Goal: Task Accomplishment & Management: Use online tool/utility

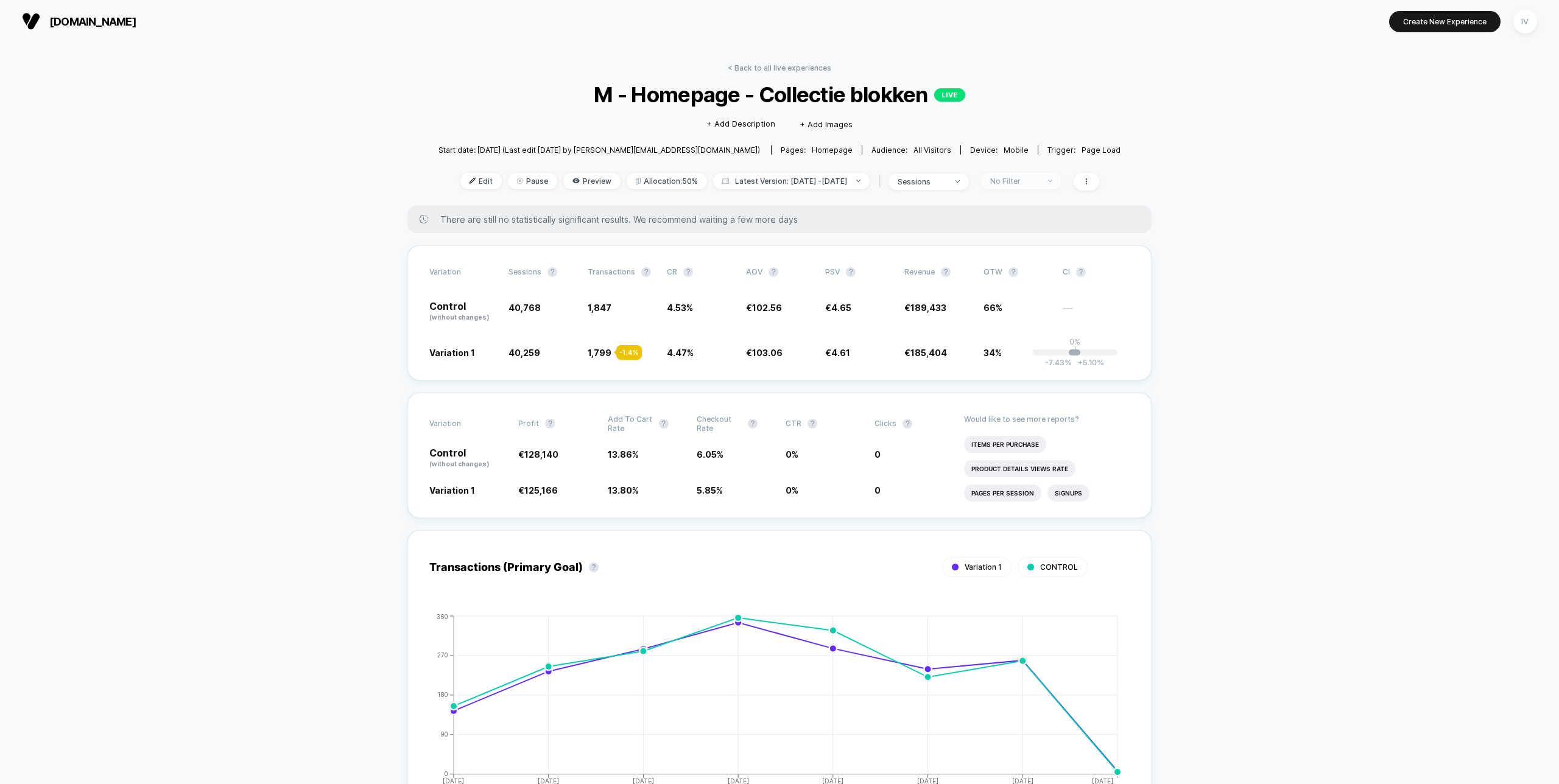
click at [1036, 180] on div "No Filter" at bounding box center [1014, 180] width 49 height 9
click at [1022, 300] on span "New Visitors" at bounding box center [1025, 299] width 50 height 11
click at [1039, 362] on button "Save" at bounding box center [1037, 357] width 112 height 20
click at [1037, 180] on div "New Visitors" at bounding box center [1014, 180] width 49 height 9
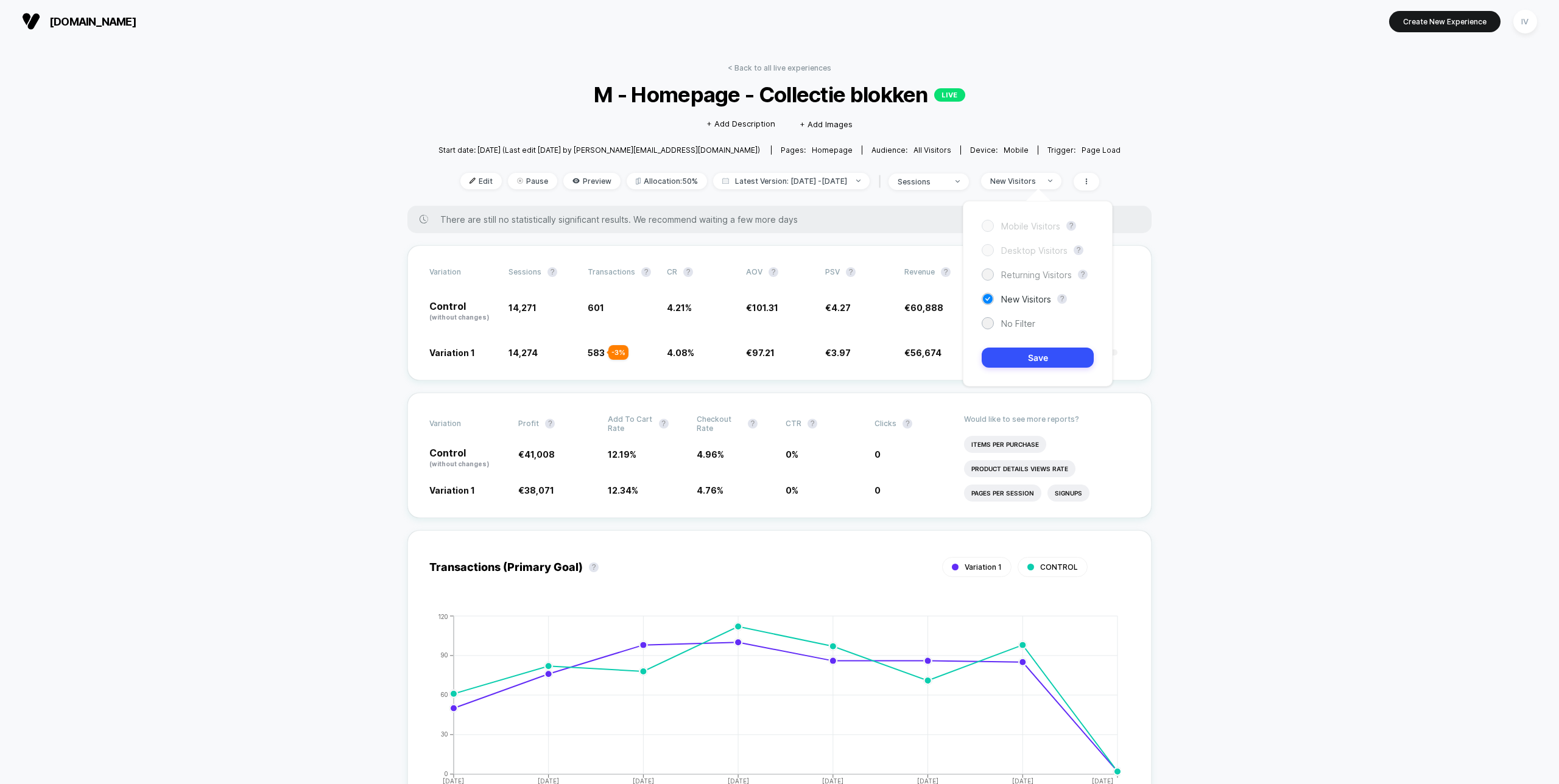
click at [1026, 270] on span "Returning Visitors" at bounding box center [1036, 275] width 70 height 11
click at [1013, 357] on button "Save" at bounding box center [1037, 357] width 112 height 20
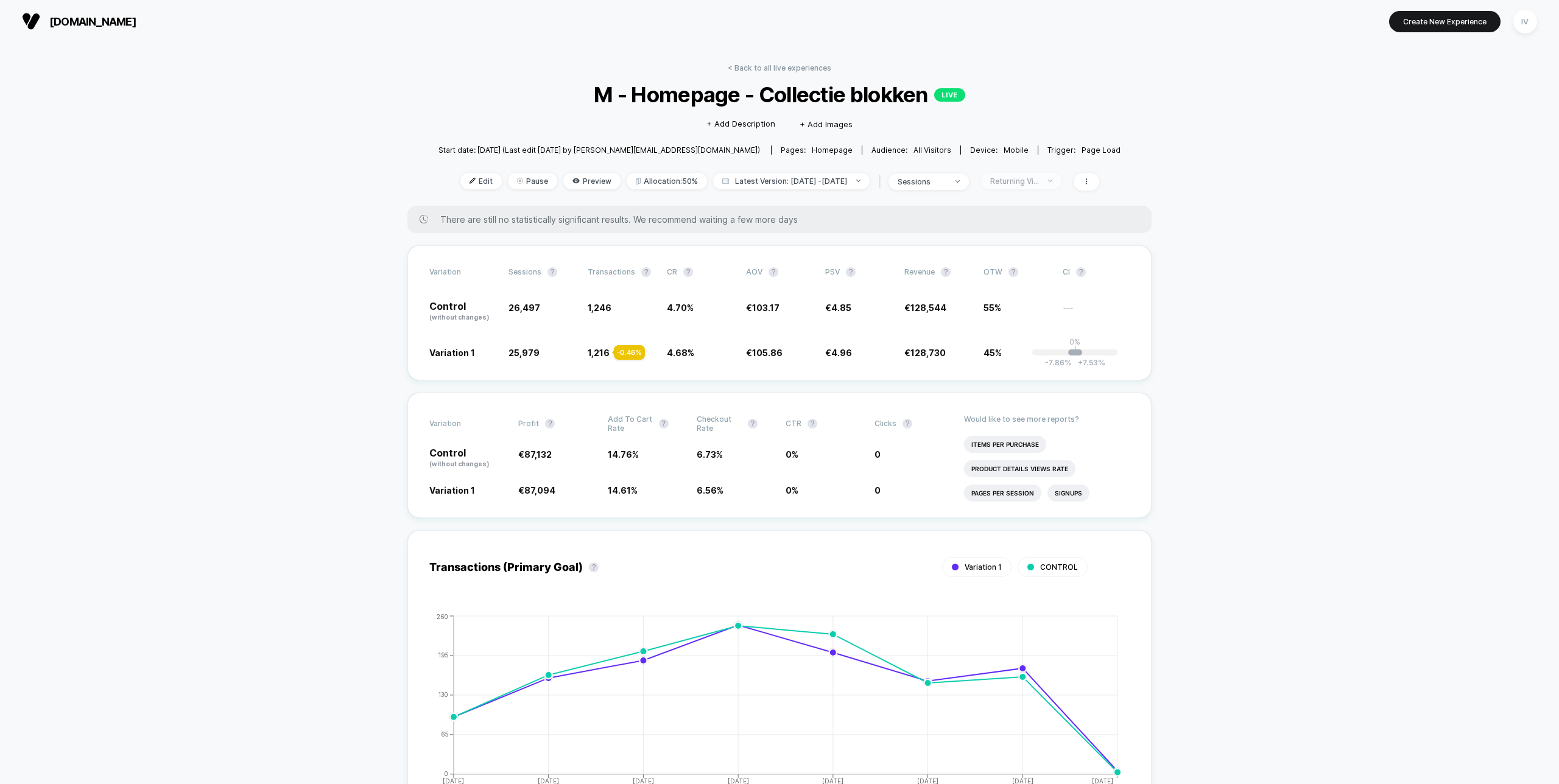
click at [1039, 187] on span "Returning Visitors" at bounding box center [1021, 180] width 80 height 17
click at [1036, 320] on div "No Filter" at bounding box center [1037, 323] width 112 height 12
click at [1027, 322] on span "No Filter" at bounding box center [1017, 323] width 34 height 11
click at [1039, 364] on button "Save" at bounding box center [1037, 357] width 112 height 20
click at [786, 64] on link "< Back to all live experiences" at bounding box center [780, 67] width 103 height 9
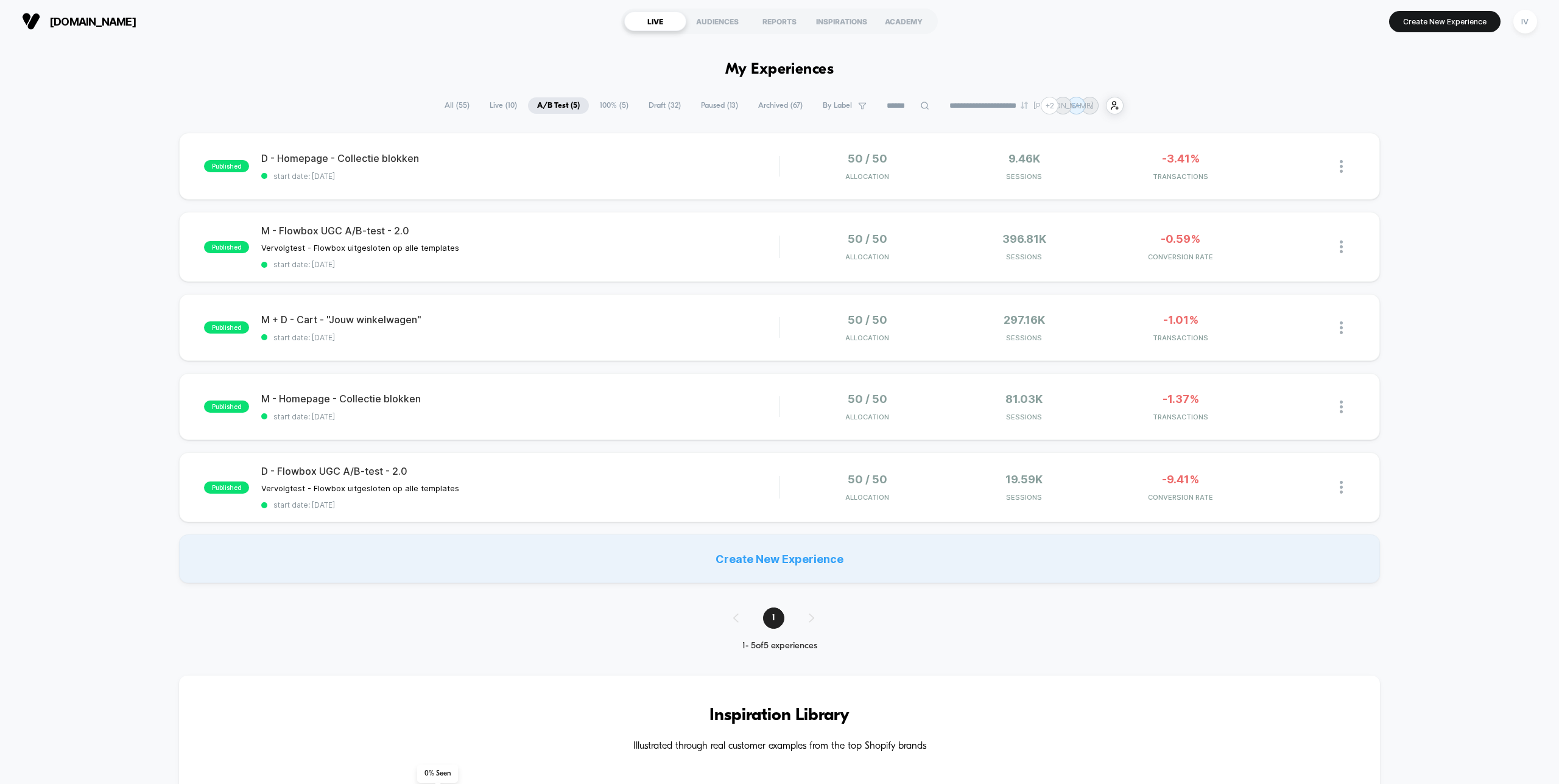
click at [626, 188] on div "published D - Homepage - Collectie blokken start date: 22-9-2025 50 / 50 Alloca…" at bounding box center [780, 166] width 1200 height 67
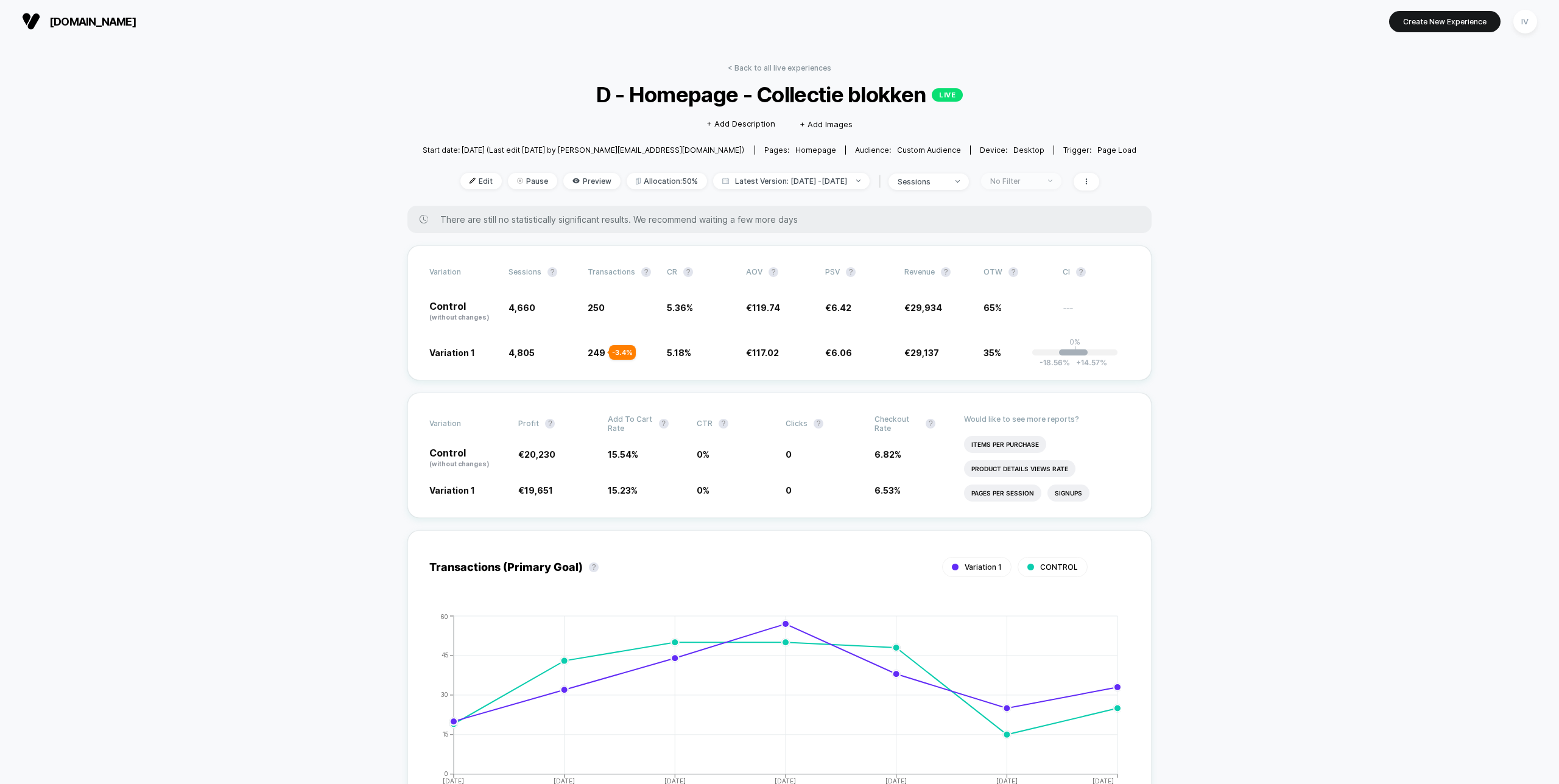
click at [1039, 181] on div "No Filter" at bounding box center [1014, 180] width 49 height 9
click at [1030, 303] on span "New Visitors" at bounding box center [1025, 299] width 50 height 11
click at [1040, 358] on button "Save" at bounding box center [1037, 357] width 112 height 20
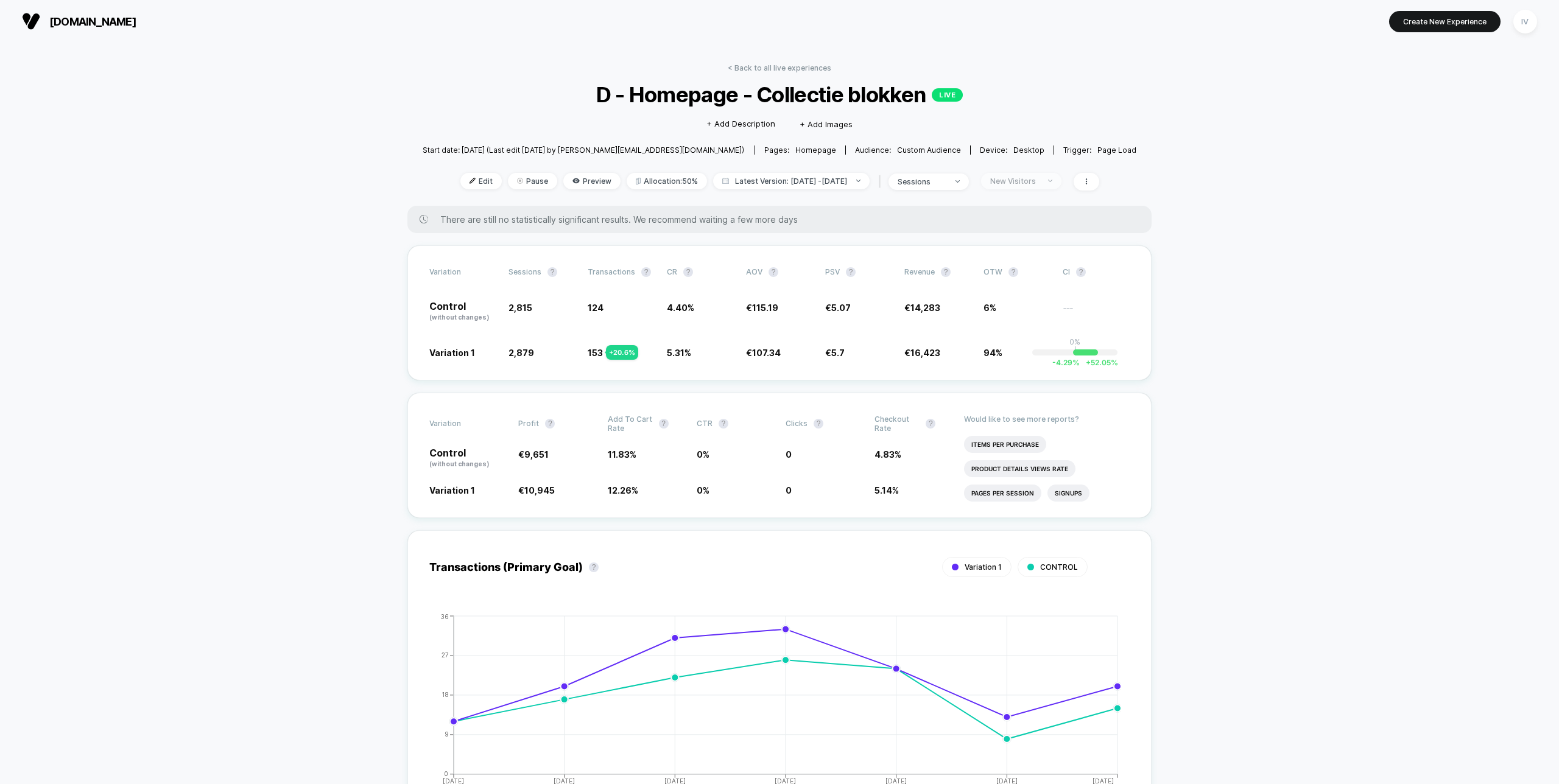
click at [1039, 179] on div "New Visitors" at bounding box center [1014, 180] width 49 height 9
click at [1033, 277] on span "Returning Visitors" at bounding box center [1036, 275] width 70 height 11
click at [1030, 365] on button "Save" at bounding box center [1037, 357] width 112 height 20
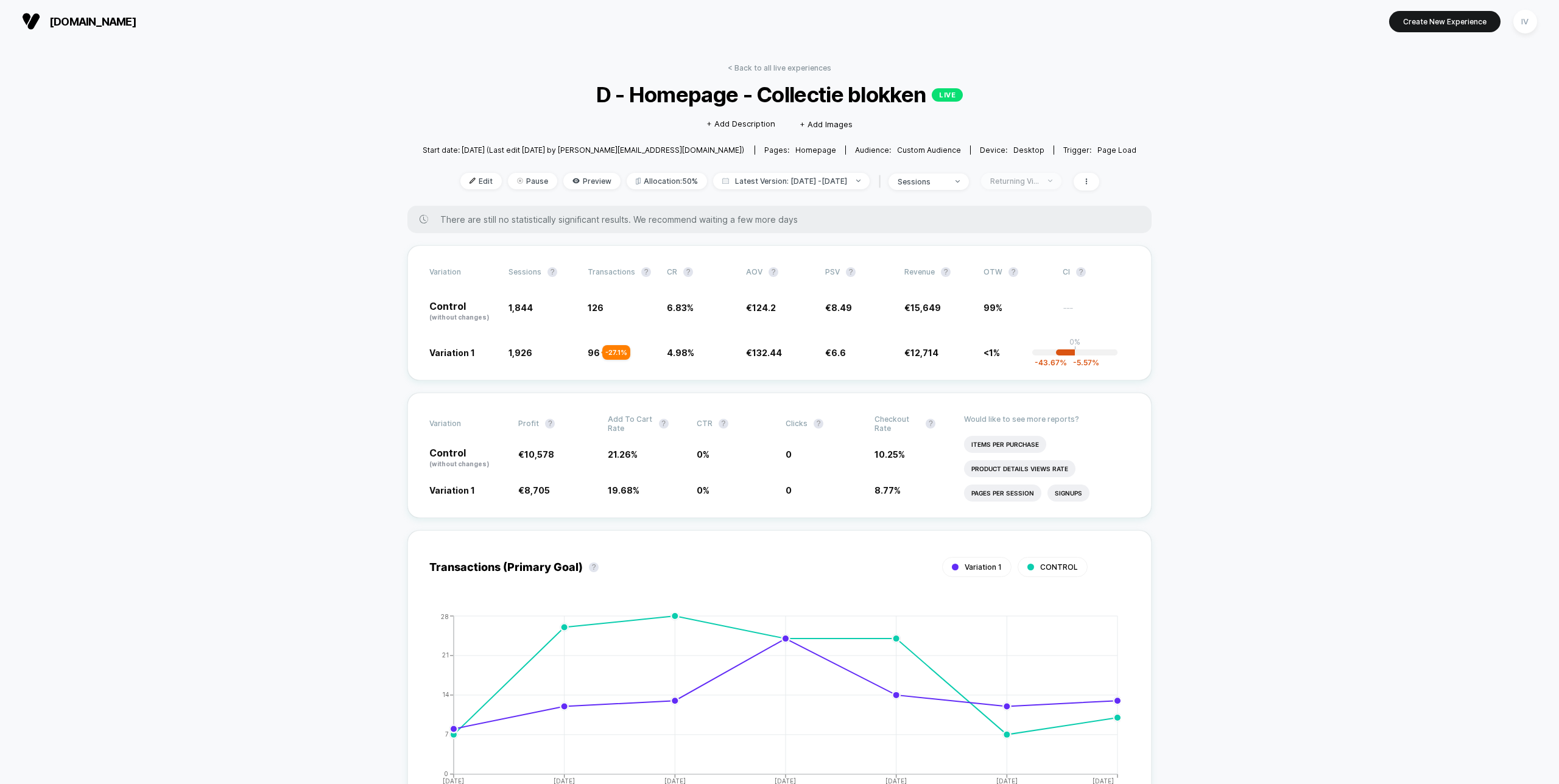
click at [1039, 178] on div "Returning Visitors" at bounding box center [1014, 180] width 49 height 9
click at [1017, 323] on span "No Filter" at bounding box center [1017, 323] width 34 height 11
click at [1025, 356] on button "Save" at bounding box center [1037, 357] width 112 height 20
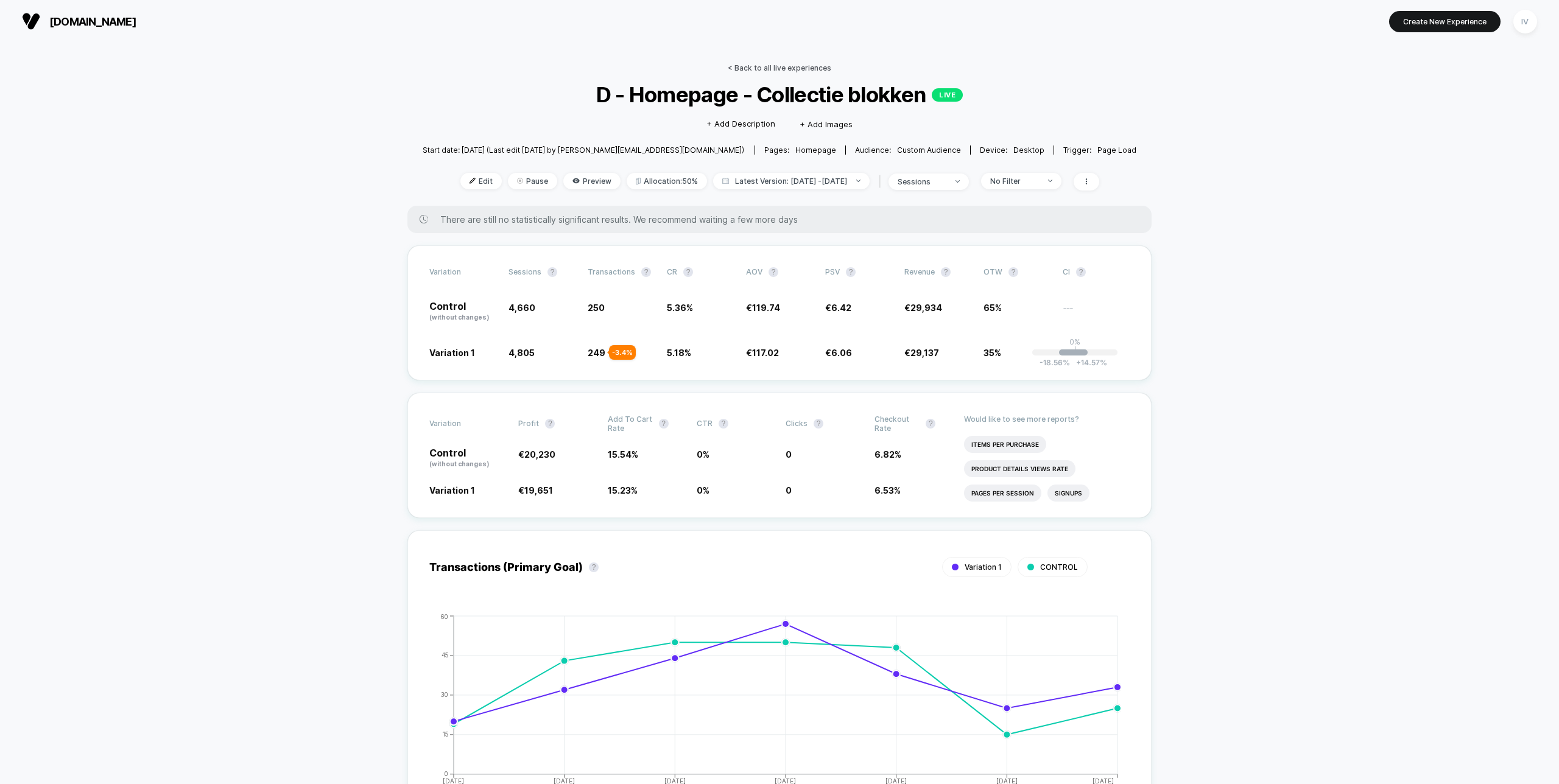
click at [771, 68] on link "< Back to all live experiences" at bounding box center [780, 67] width 103 height 9
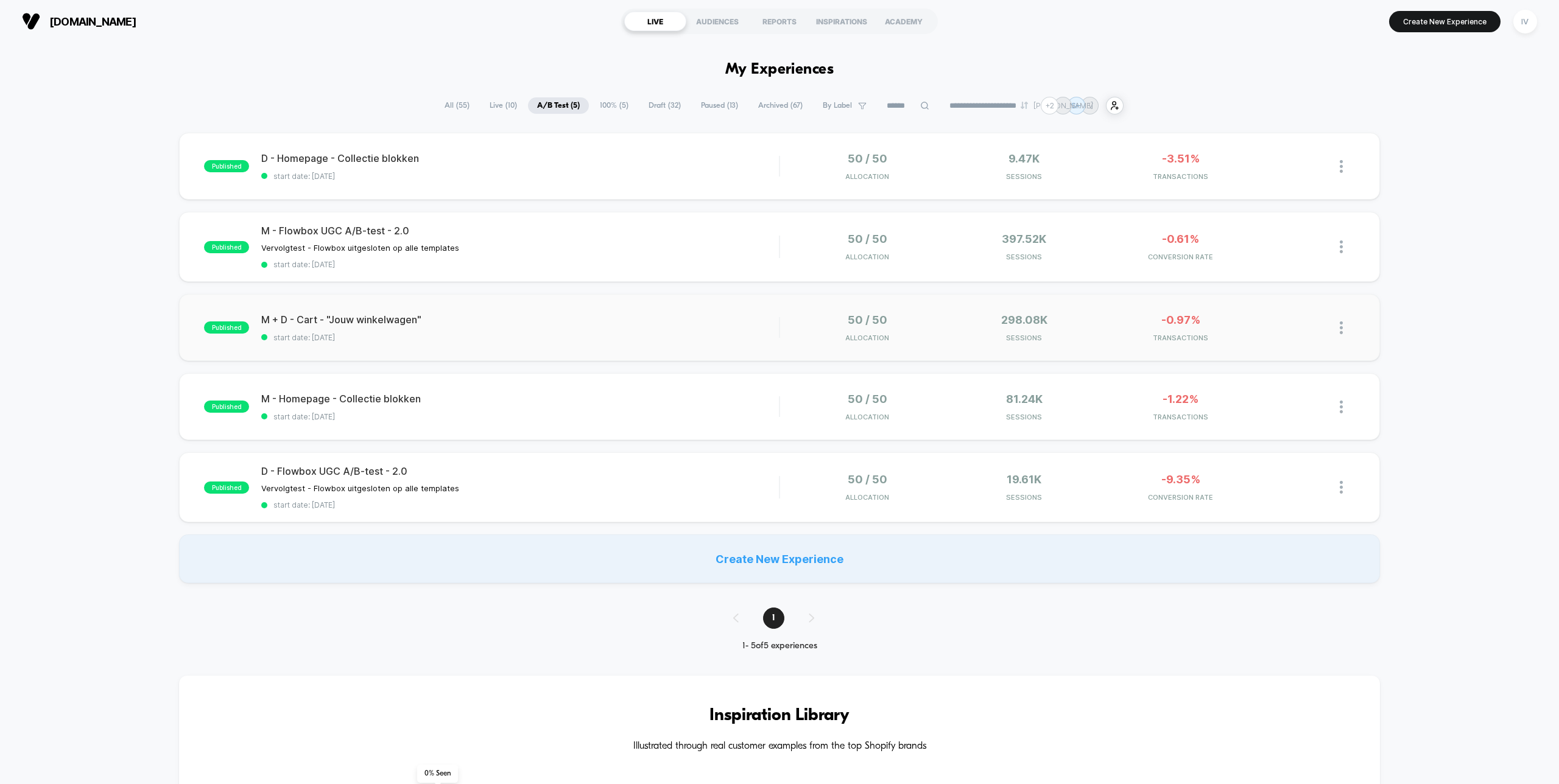
click at [740, 346] on div "published M + D - Cart - "Jouw winkelwagen" start date: 22-9-2025 50 / 50 Alloc…" at bounding box center [780, 327] width 1200 height 67
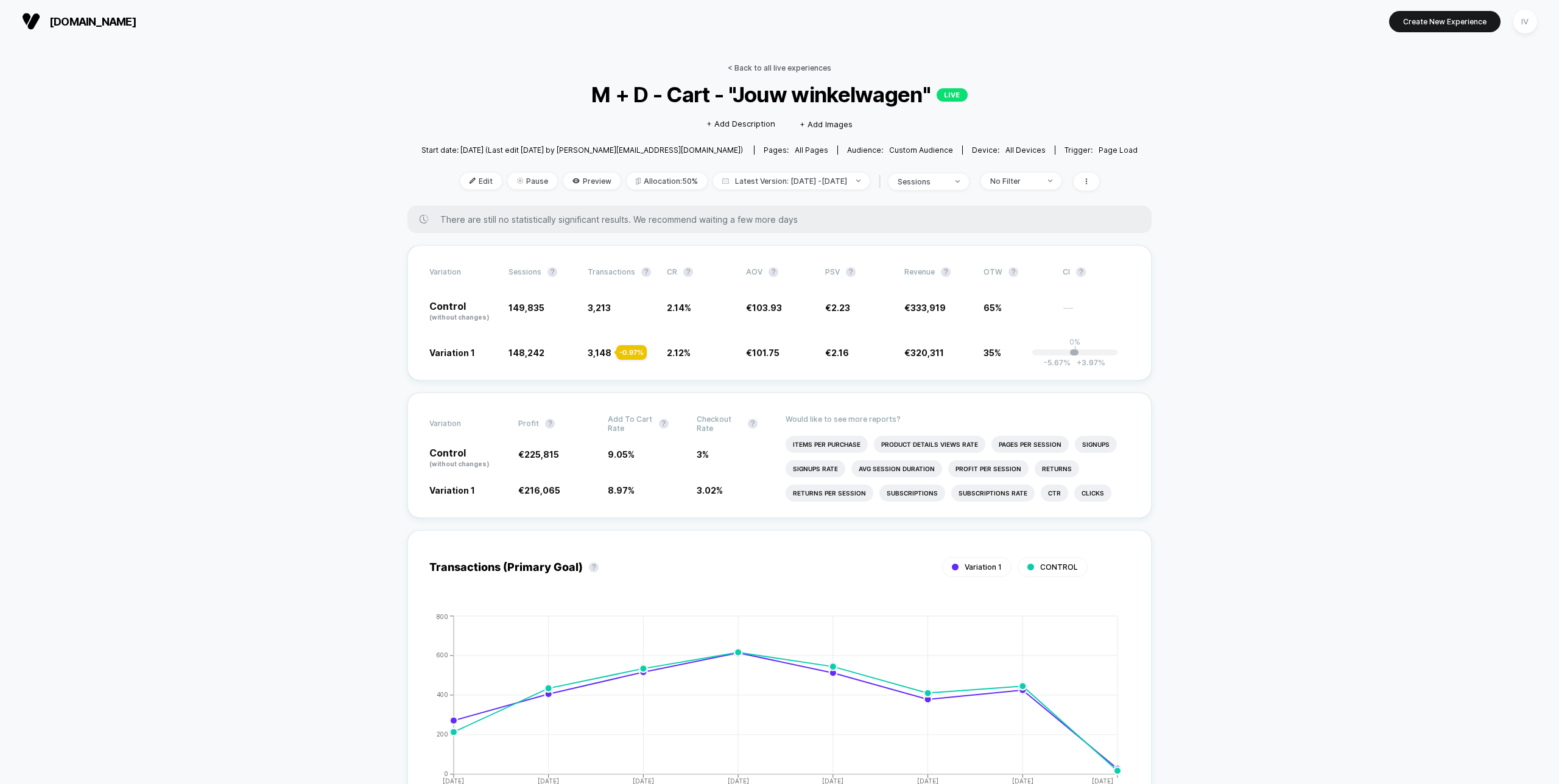
click at [747, 67] on link "< Back to all live experiences" at bounding box center [780, 67] width 103 height 9
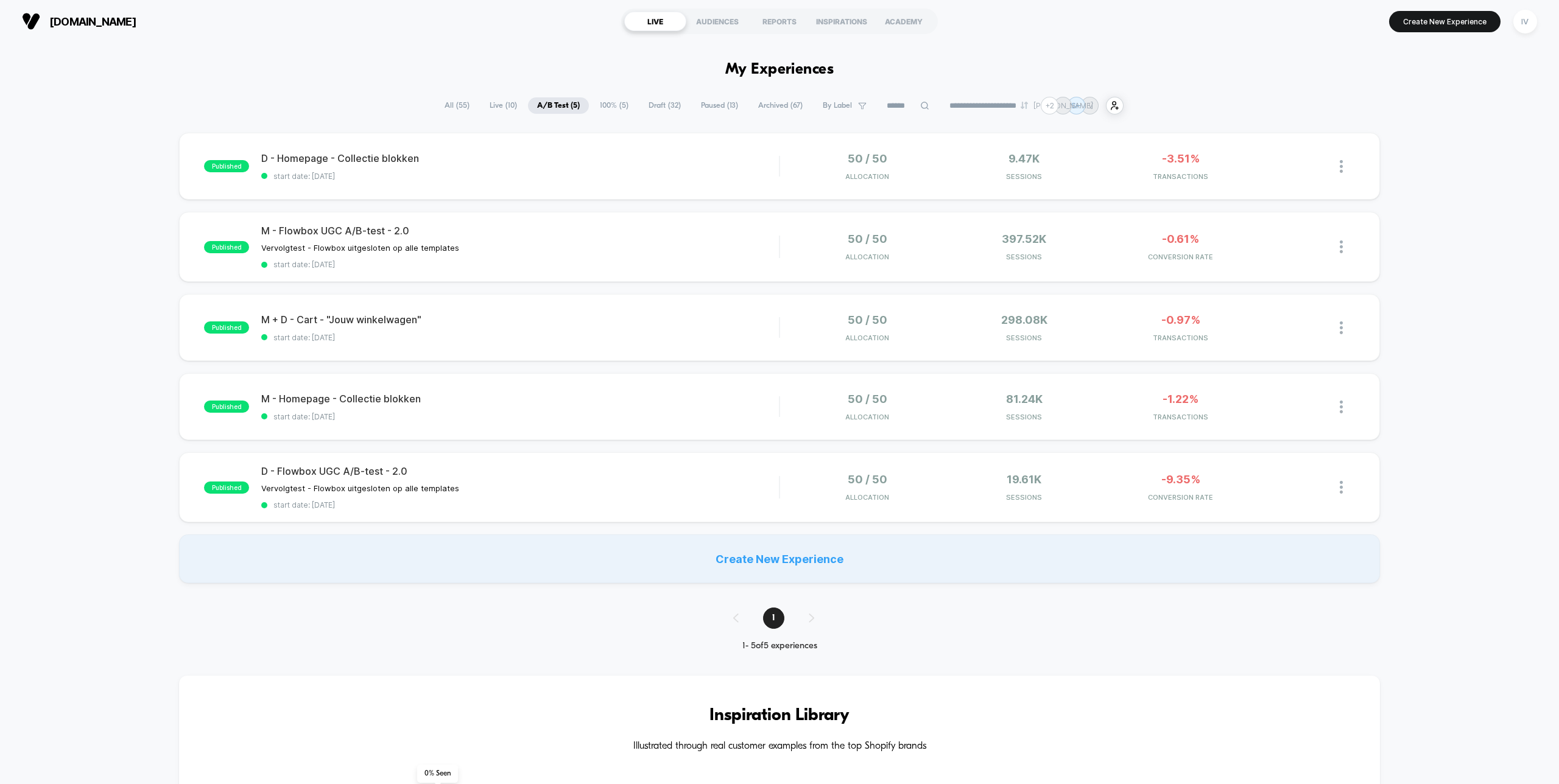
click at [1159, 25] on section "Create New Experience IV" at bounding box center [1290, 20] width 501 height 30
click at [663, 189] on div "published D - Homepage - Collectie blokken start date: 22-9-2025 50 / 50 Alloca…" at bounding box center [780, 166] width 1200 height 67
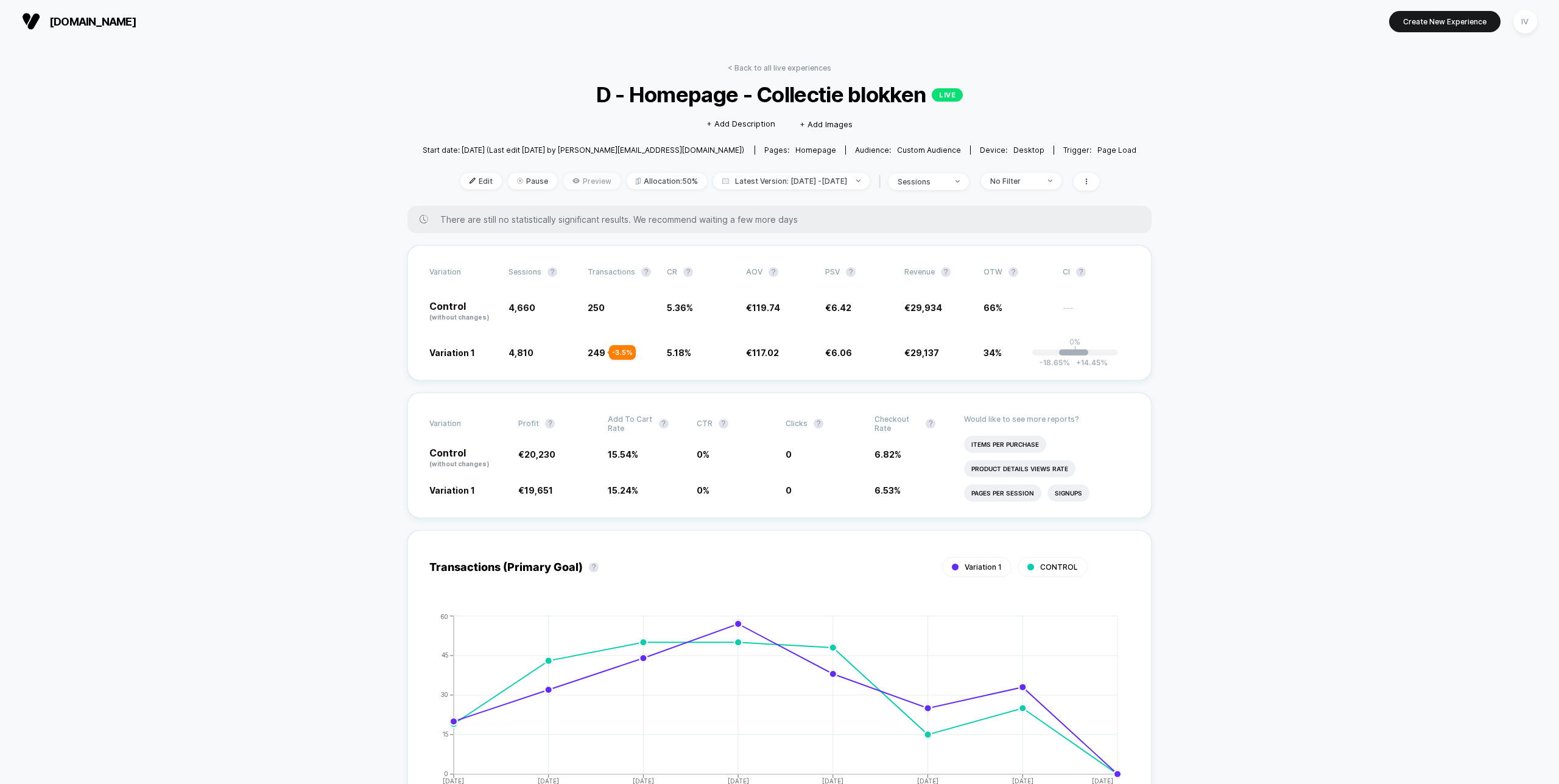
click at [572, 179] on icon at bounding box center [575, 180] width 7 height 5
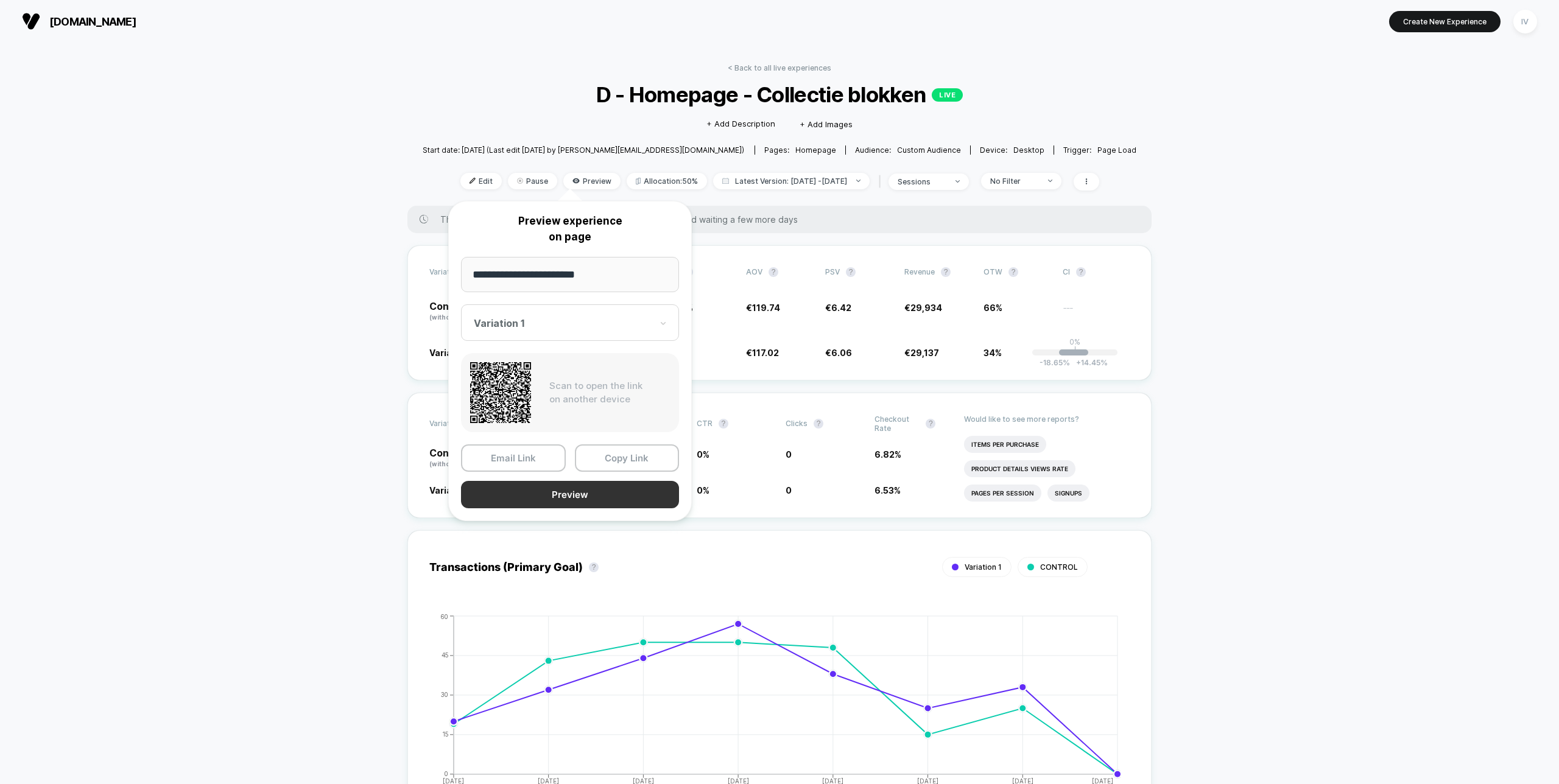
click at [591, 489] on button "Preview" at bounding box center [570, 495] width 218 height 27
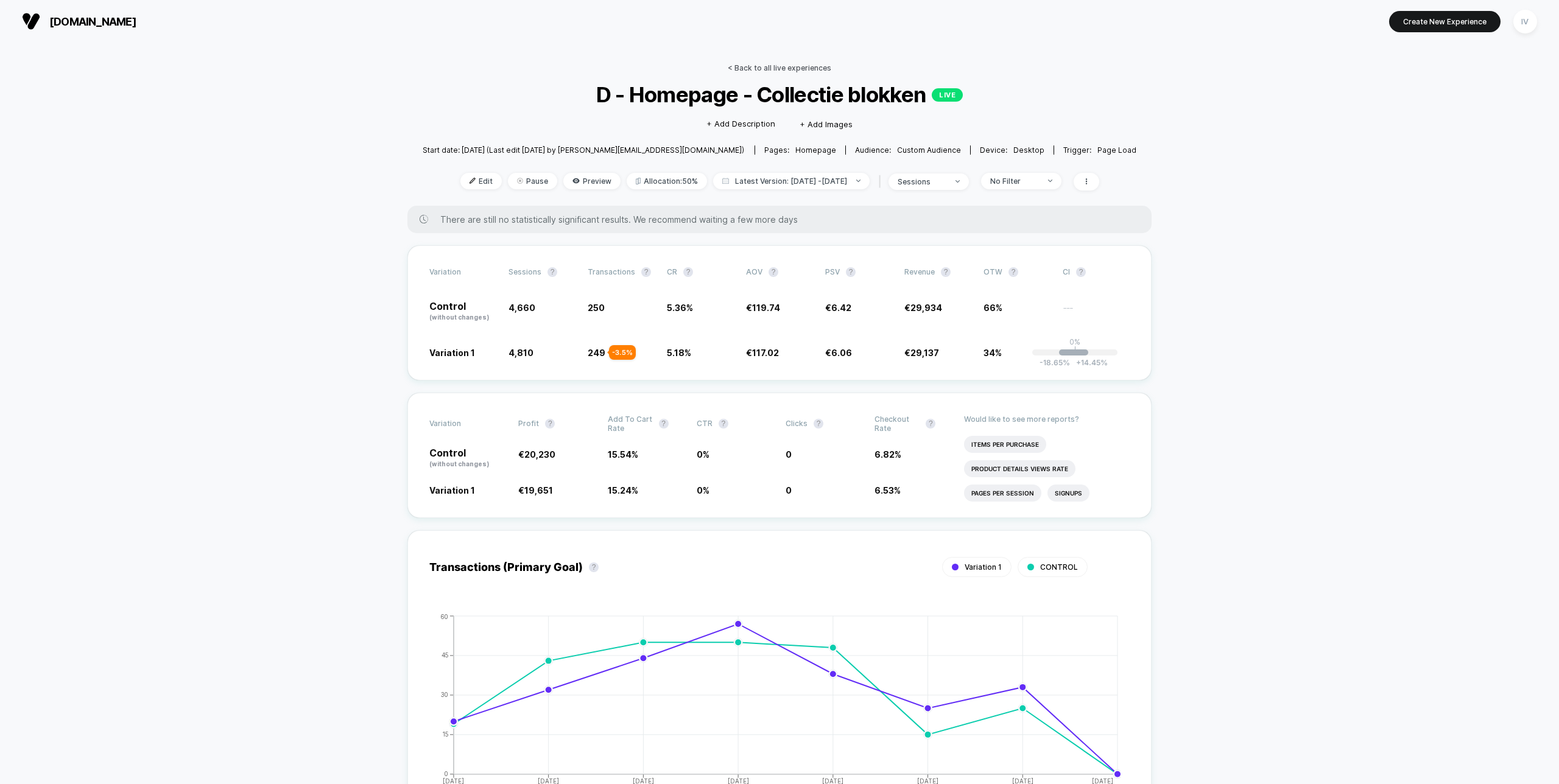
click at [760, 67] on link "< Back to all live experiences" at bounding box center [780, 67] width 103 height 9
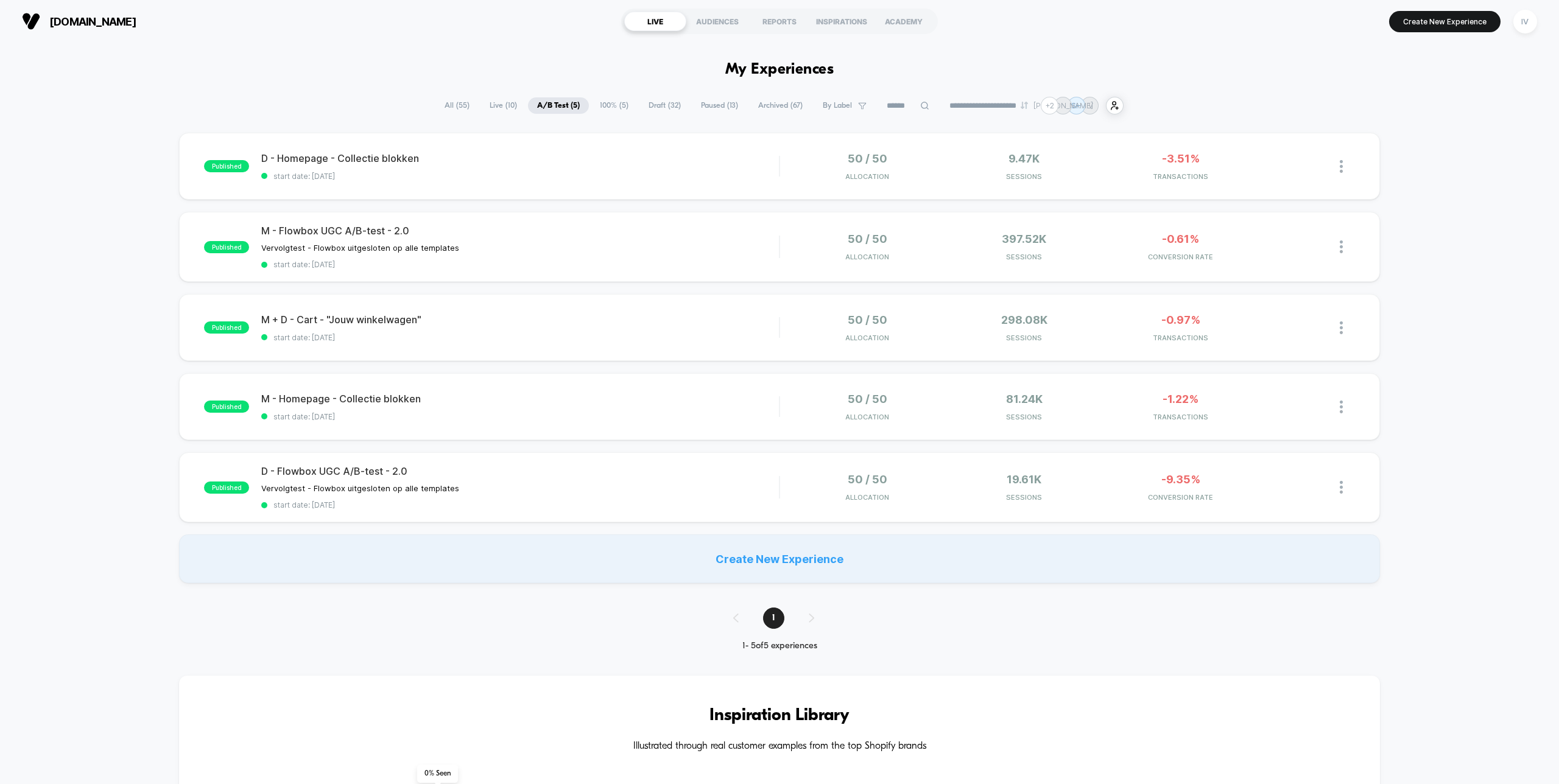
click at [1200, 101] on div "**********" at bounding box center [780, 105] width 1559 height 18
click at [1139, 103] on div "**********" at bounding box center [780, 105] width 1559 height 18
